Goal: Task Accomplishment & Management: Complete application form

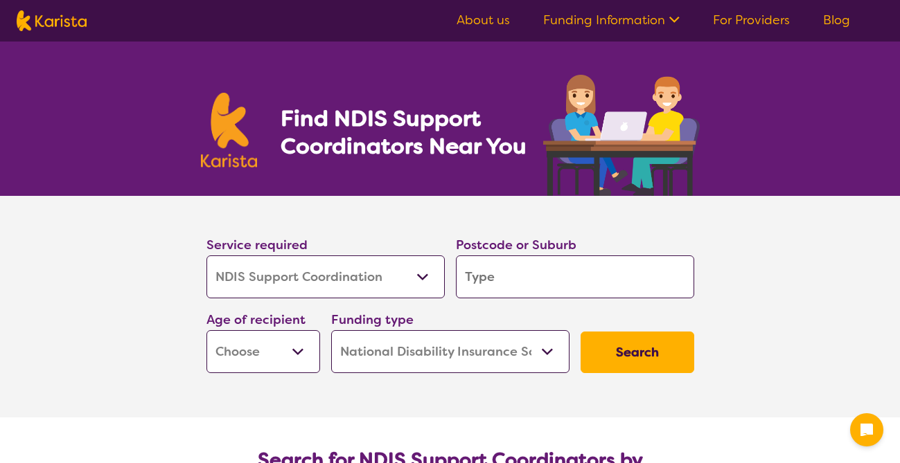
select select "NDIS Support Coordination"
select select "NDIS"
select select "NDIS Support Coordination"
select select "NDIS"
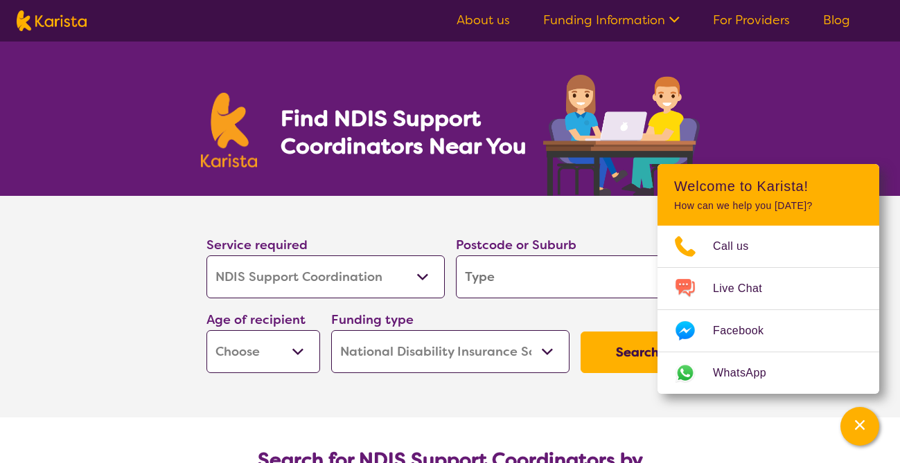
click at [607, 294] on input "search" at bounding box center [575, 277] width 238 height 43
type input "B"
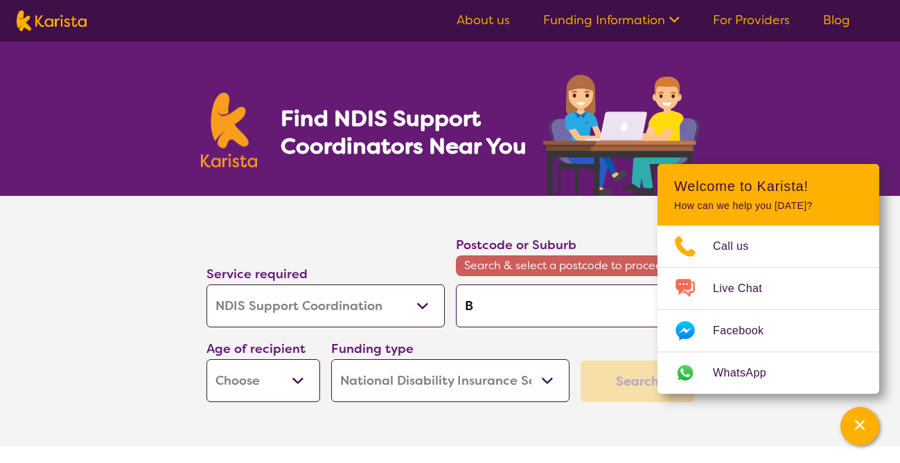
type input "Br"
type input "Bri"
type input "Bris"
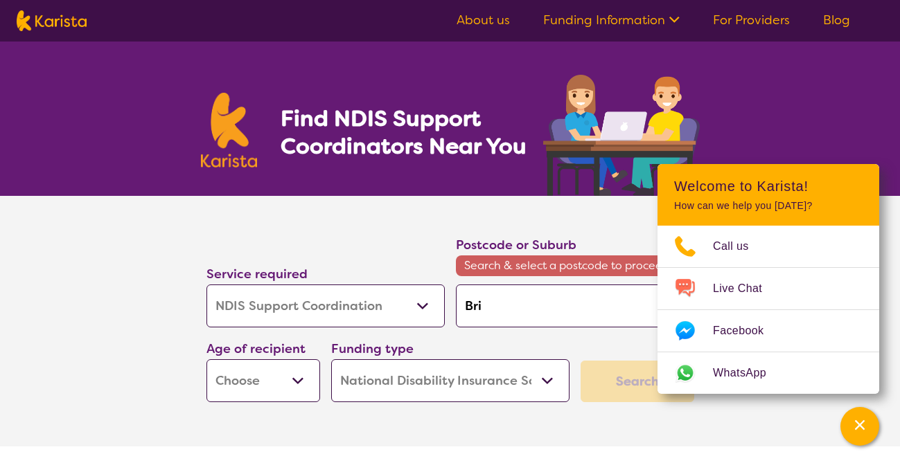
type input "Bris"
type input "Brisb"
type input "Brisba"
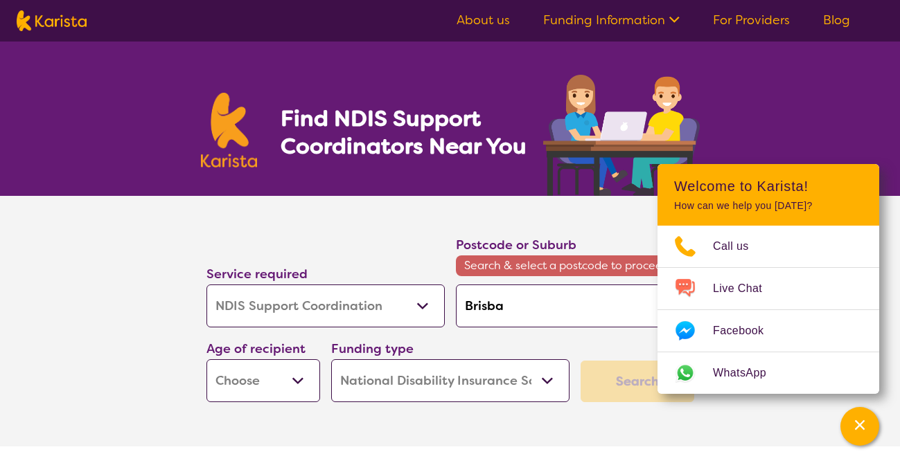
type input "Brisban"
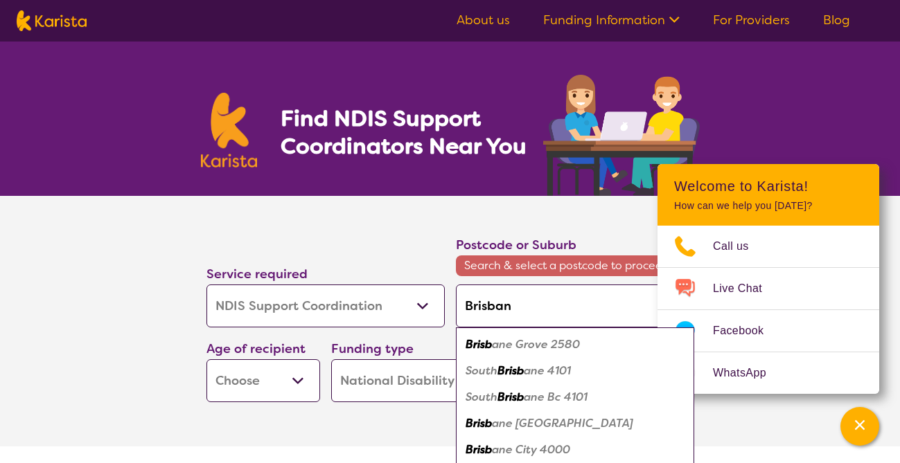
type input "Brisbane"
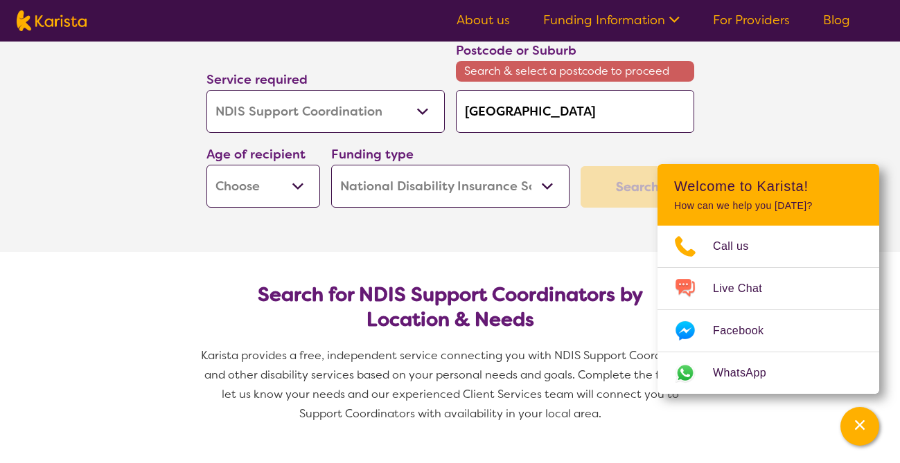
click at [411, 254] on section "Search for NDIS Support Coordinators by Location & Needs Karista provides a fre…" at bounding box center [450, 348] width 532 height 193
click at [540, 120] on input "Brisbane" at bounding box center [575, 111] width 238 height 43
type input "Brisban"
type input "Brisba"
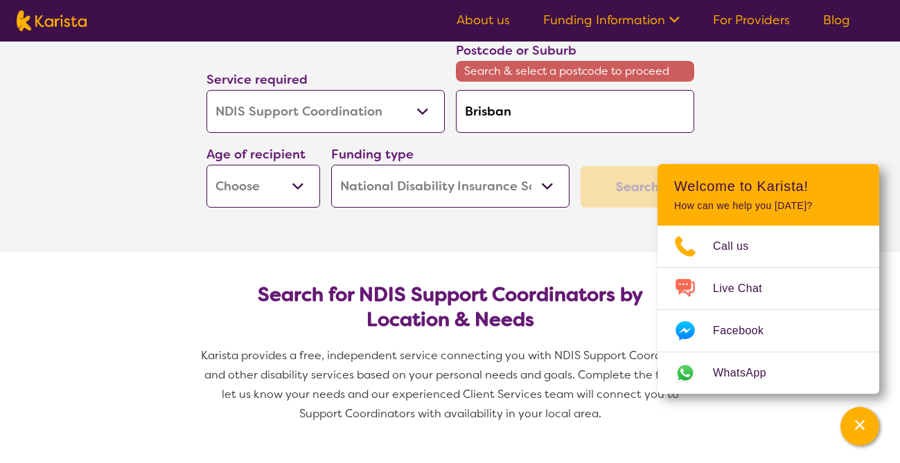
type input "Brisba"
type input "Brisb"
type input "Bris"
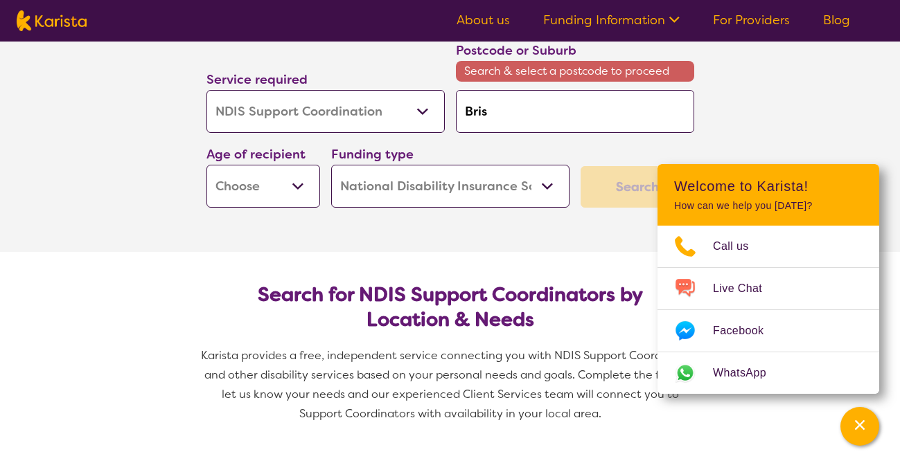
type input "Bri"
type input "Br"
type input "B"
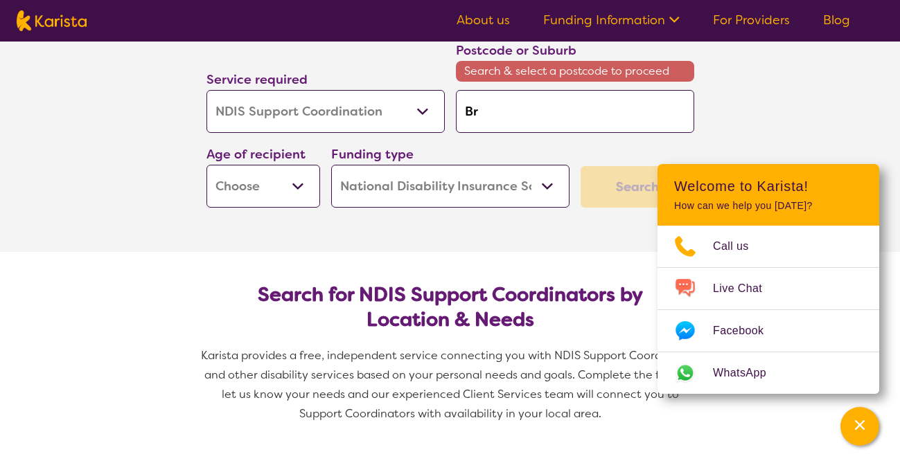
type input "B"
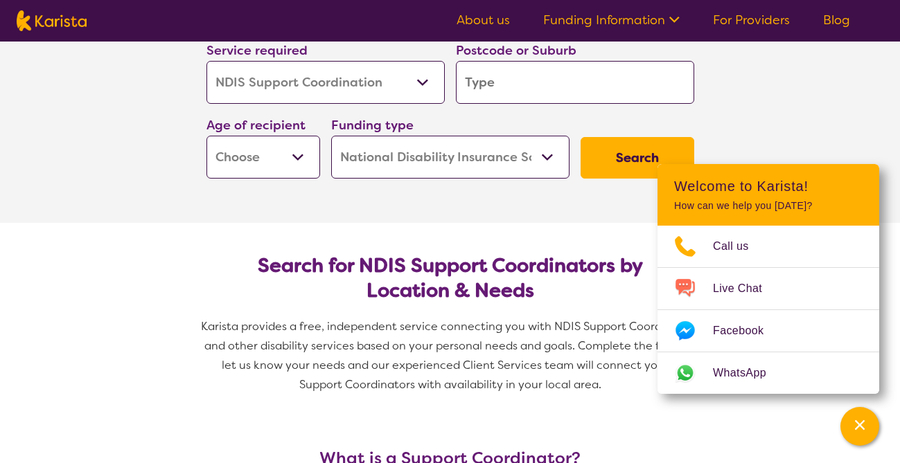
type input "l"
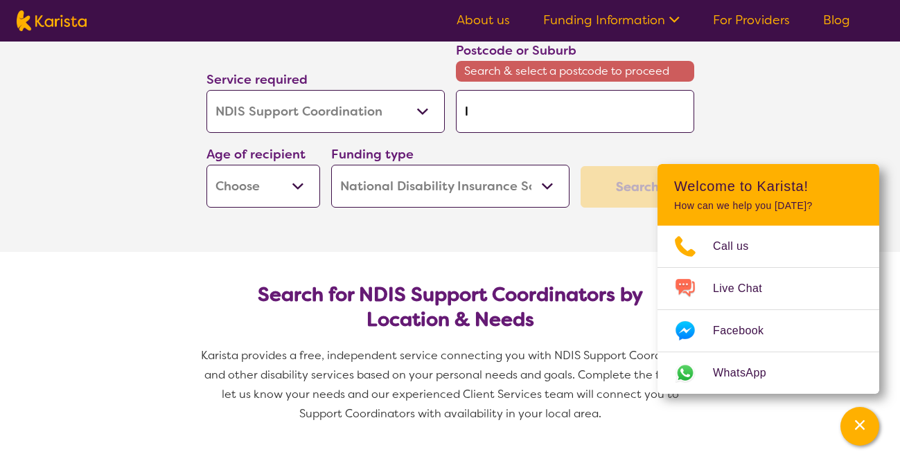
type input "lo"
type input "log"
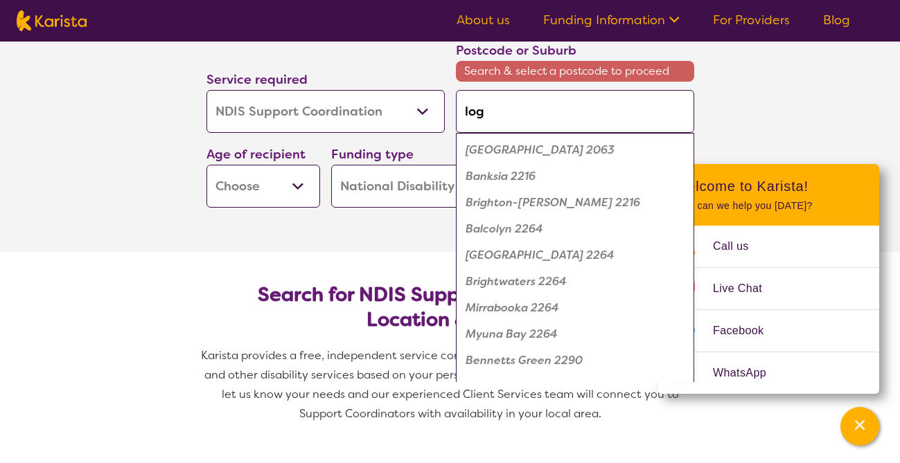
type input "loga"
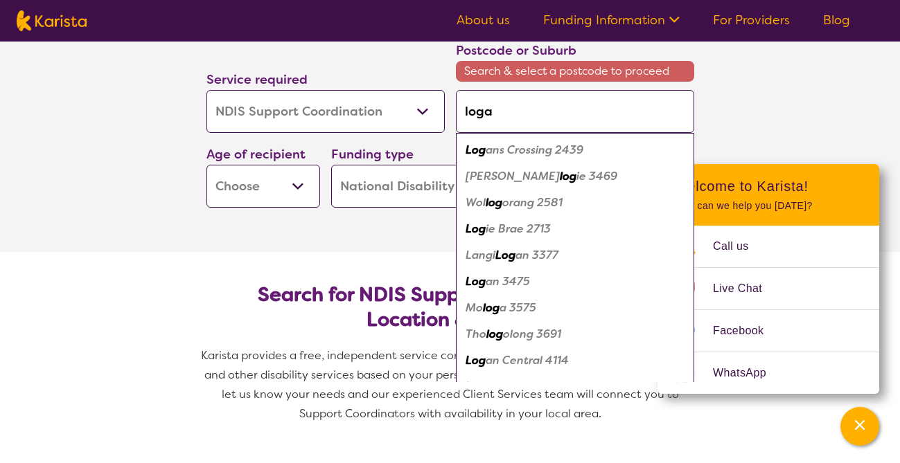
type input "logan"
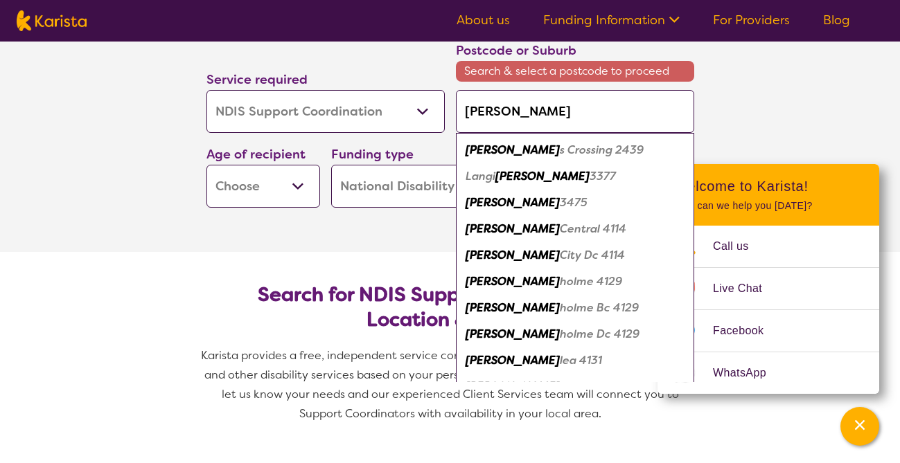
click at [560, 262] on em "City Dc 4114" at bounding box center [592, 255] width 65 height 15
click at [523, 262] on section "Search for NDIS Support Coordinators by Location & Needs Karista provides a fre…" at bounding box center [450, 348] width 532 height 193
type input "4114"
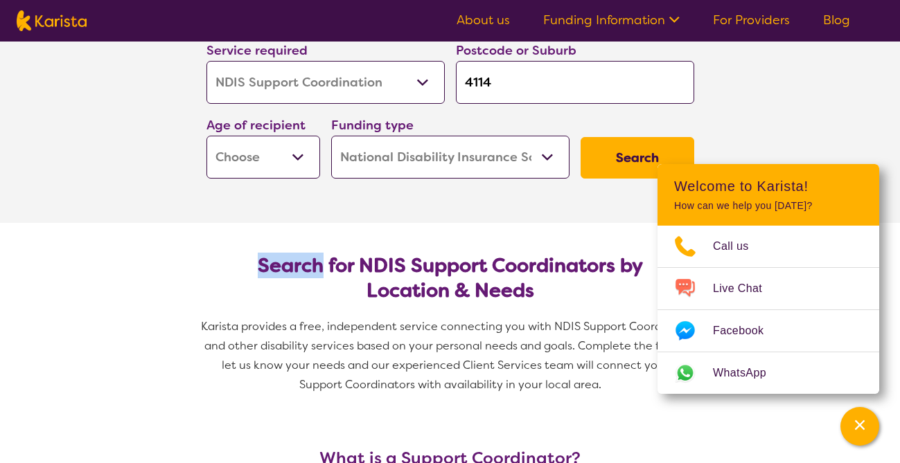
click at [295, 157] on select "Early Childhood - 0 to 9 Child - 10 to 11 Adolescent - 12 to 17 Adult - 18 to 6…" at bounding box center [263, 157] width 114 height 43
select select "AS"
click at [206, 136] on select "Early Childhood - 0 to 9 Child - 10 to 11 Adolescent - 12 to 17 Adult - 18 to 6…" at bounding box center [263, 157] width 114 height 43
select select "AS"
click at [643, 159] on button "Search" at bounding box center [637, 158] width 114 height 42
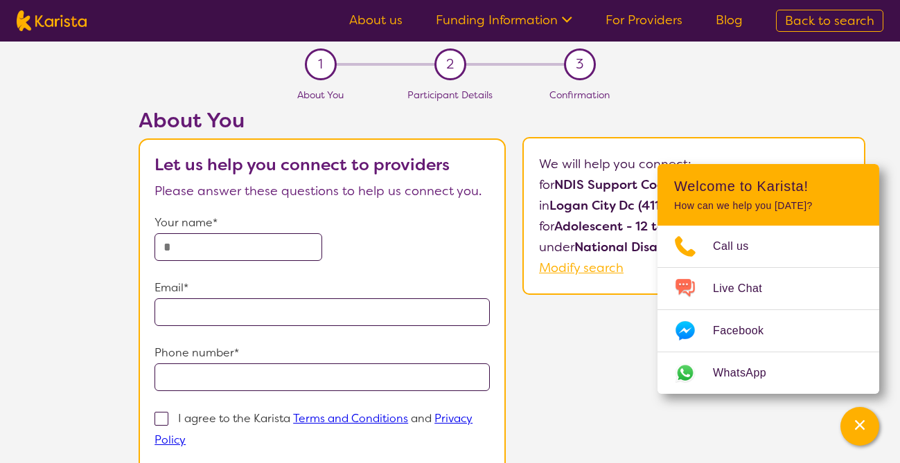
click at [614, 322] on div "About You Let us help you connect to providers Please answer these questions to…" at bounding box center [502, 340] width 796 height 465
click at [375, 26] on link "About us" at bounding box center [375, 20] width 53 height 17
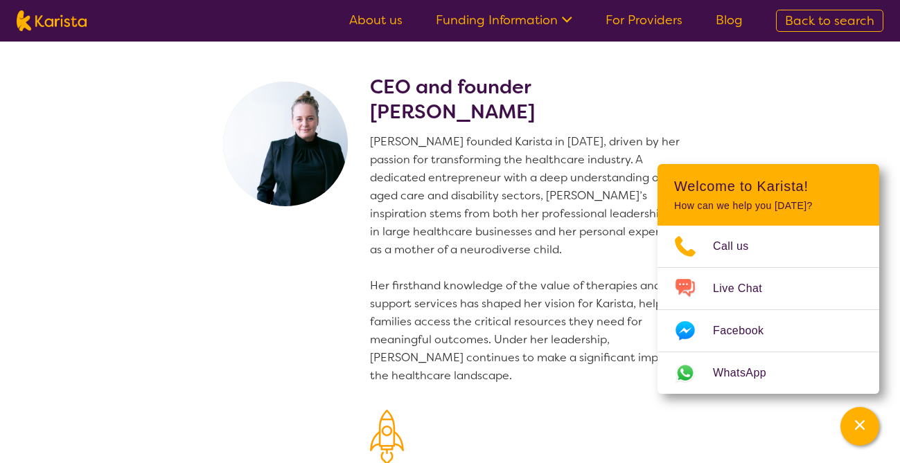
click at [801, 127] on section "CEO and founder [PERSON_NAME] [PERSON_NAME] founded Karista in [DATE], driven b…" at bounding box center [450, 338] width 900 height 593
